Goal: Transaction & Acquisition: Subscribe to service/newsletter

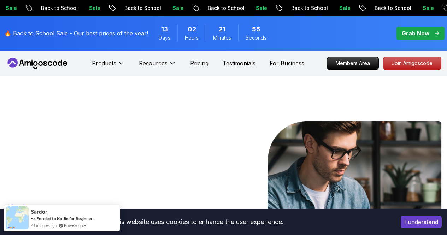
click at [435, 222] on button "I understand" at bounding box center [421, 222] width 41 height 12
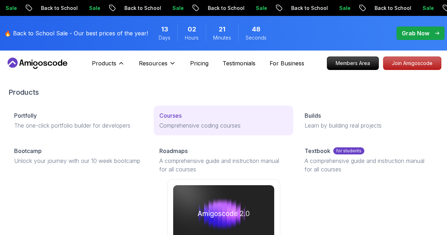
click at [159, 120] on p "Courses" at bounding box center [170, 115] width 22 height 8
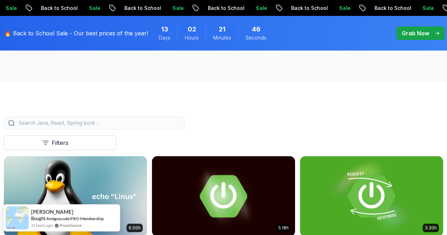
scroll to position [212, 0]
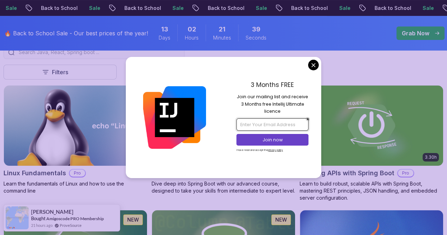
click at [277, 125] on input "email" at bounding box center [272, 124] width 72 height 12
type input "[EMAIL_ADDRESS][DOMAIN_NAME]"
click at [276, 136] on button "Join now" at bounding box center [272, 140] width 72 height 12
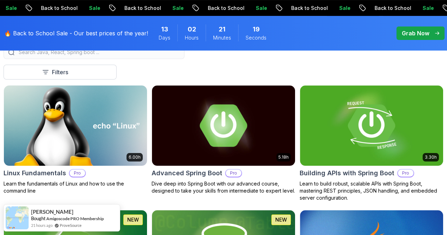
scroll to position [247, 0]
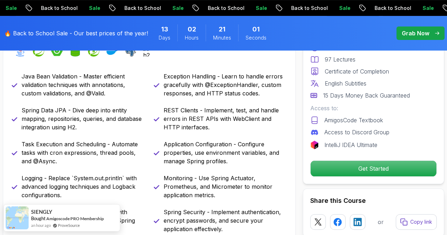
scroll to position [389, 0]
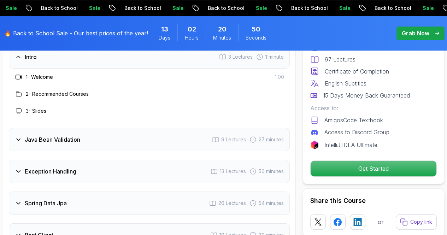
scroll to position [1025, 0]
